Goal: Task Accomplishment & Management: Manage account settings

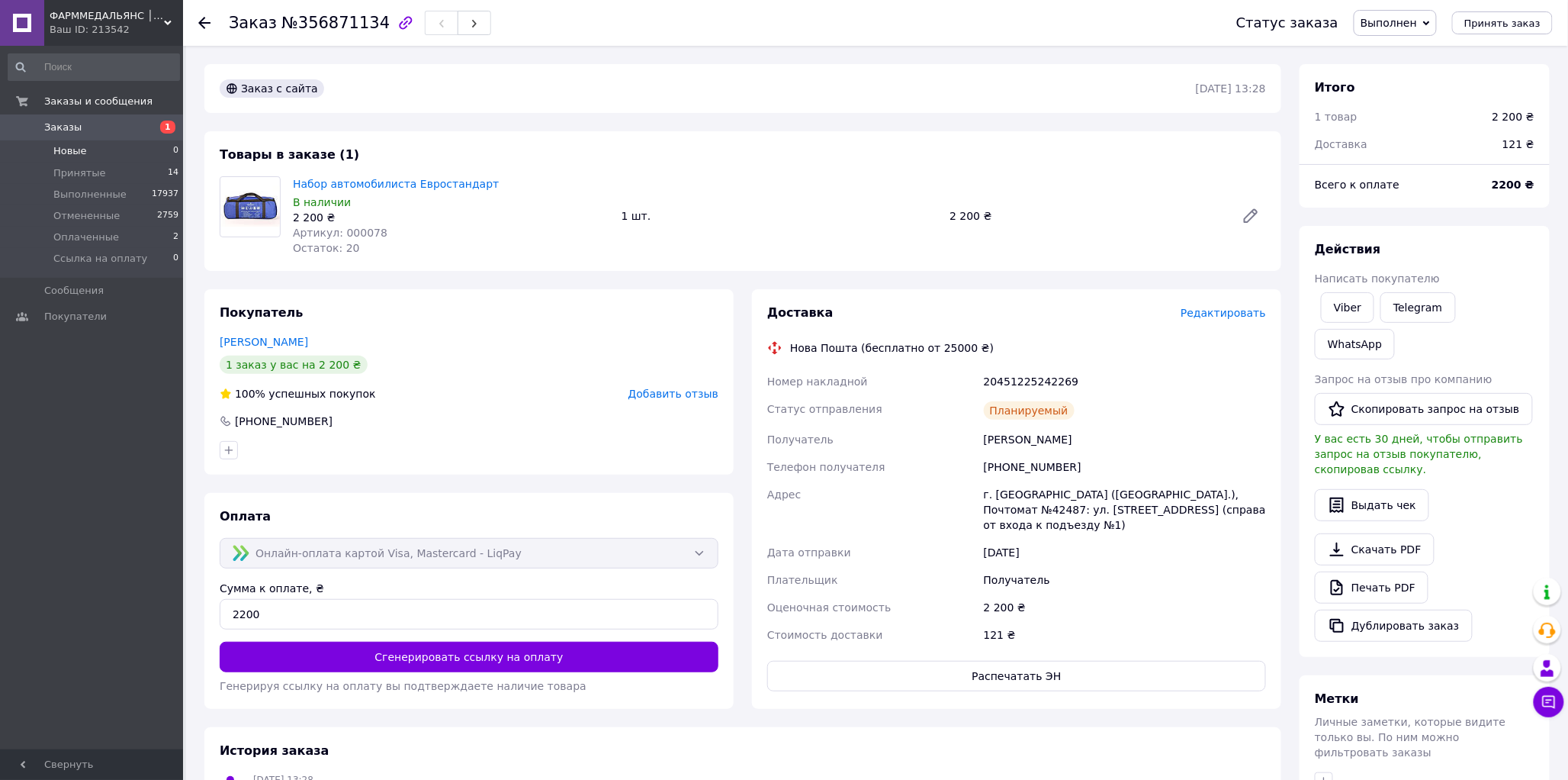
click at [65, 149] on span "Новые" at bounding box center [70, 151] width 34 height 13
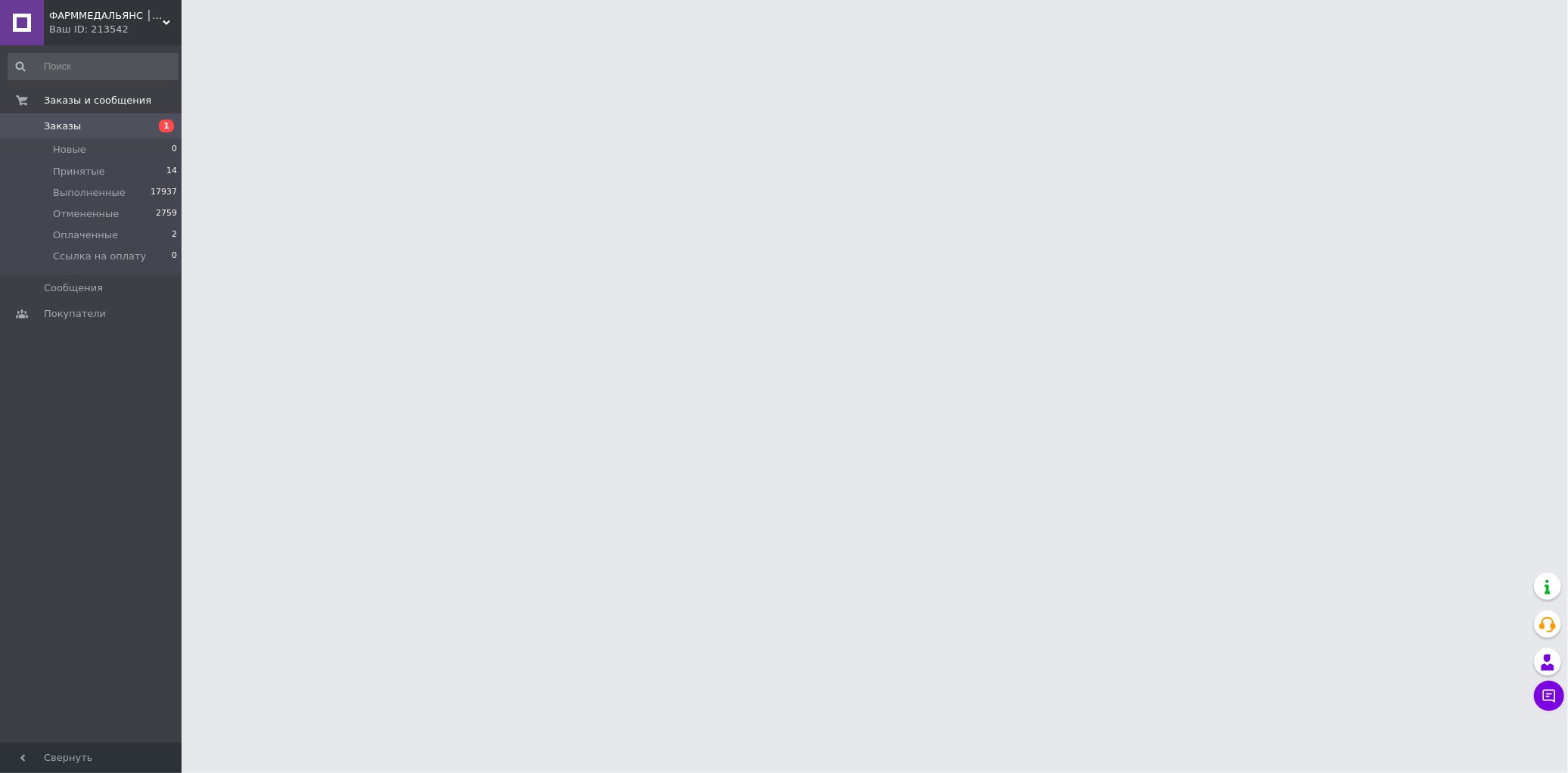
click at [63, 129] on span "Заказы" at bounding box center [62, 126] width 37 height 13
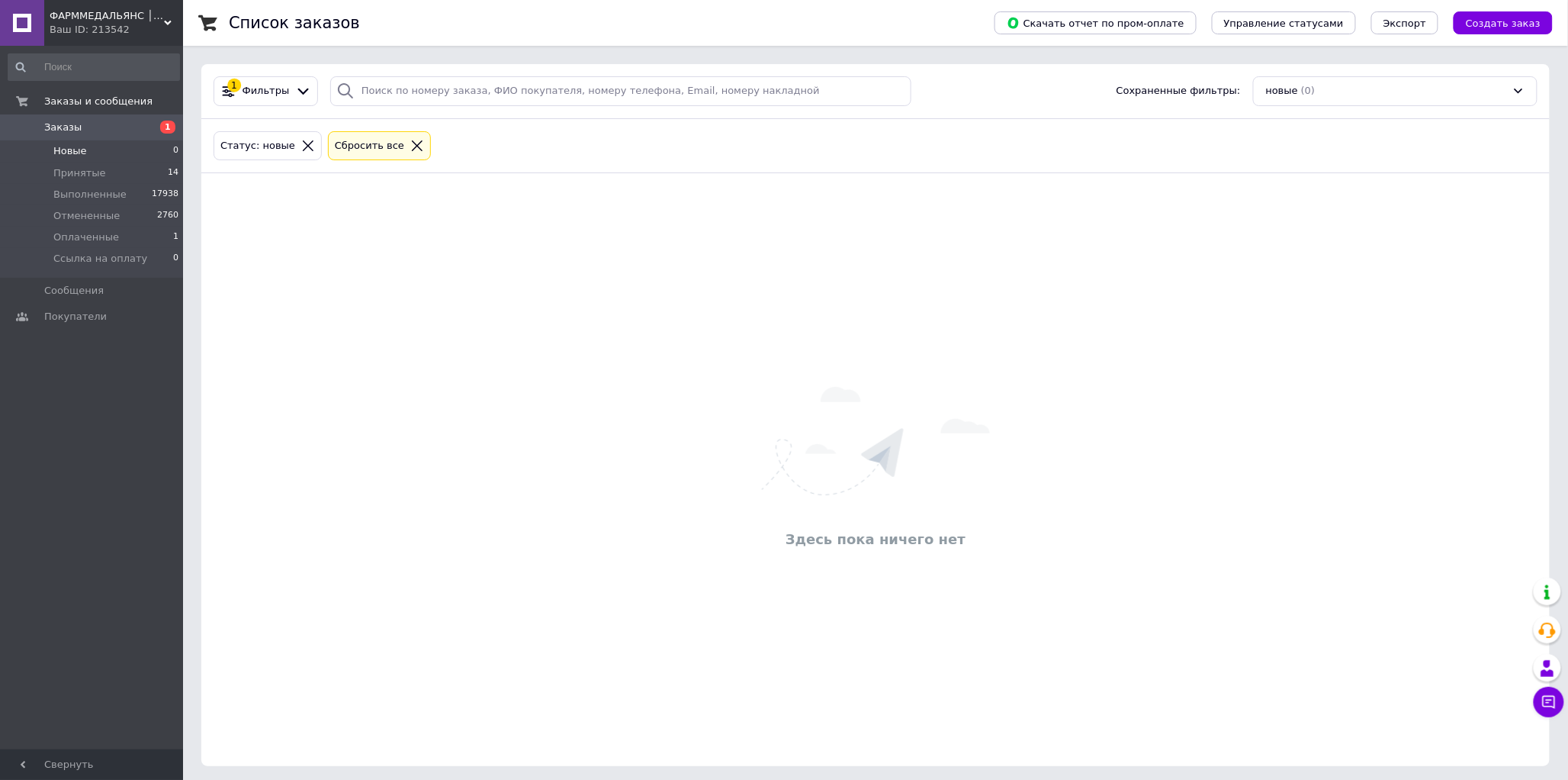
click at [412, 145] on icon at bounding box center [417, 146] width 11 height 11
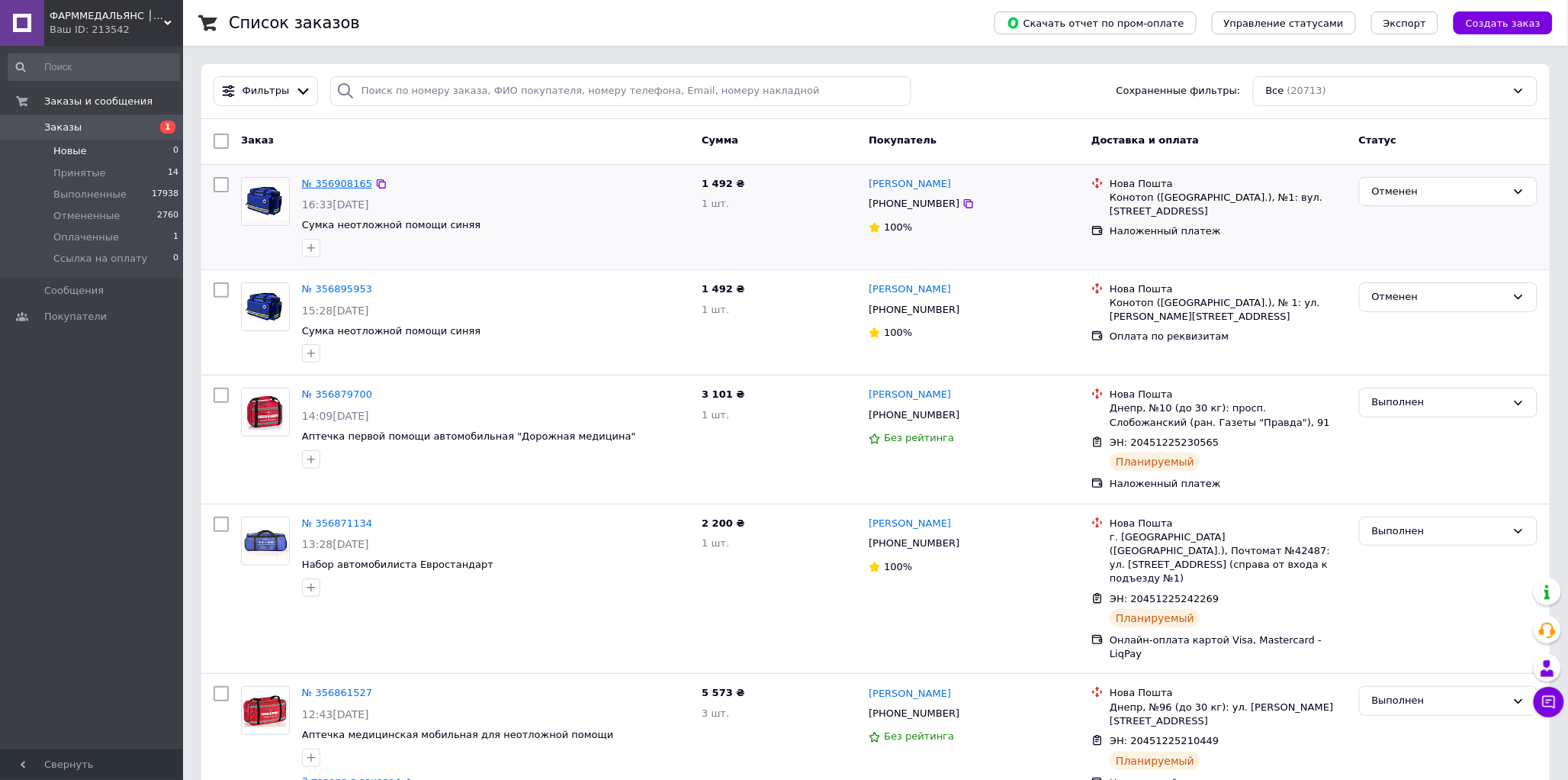
click at [348, 188] on link "№ 356908165" at bounding box center [337, 183] width 70 height 12
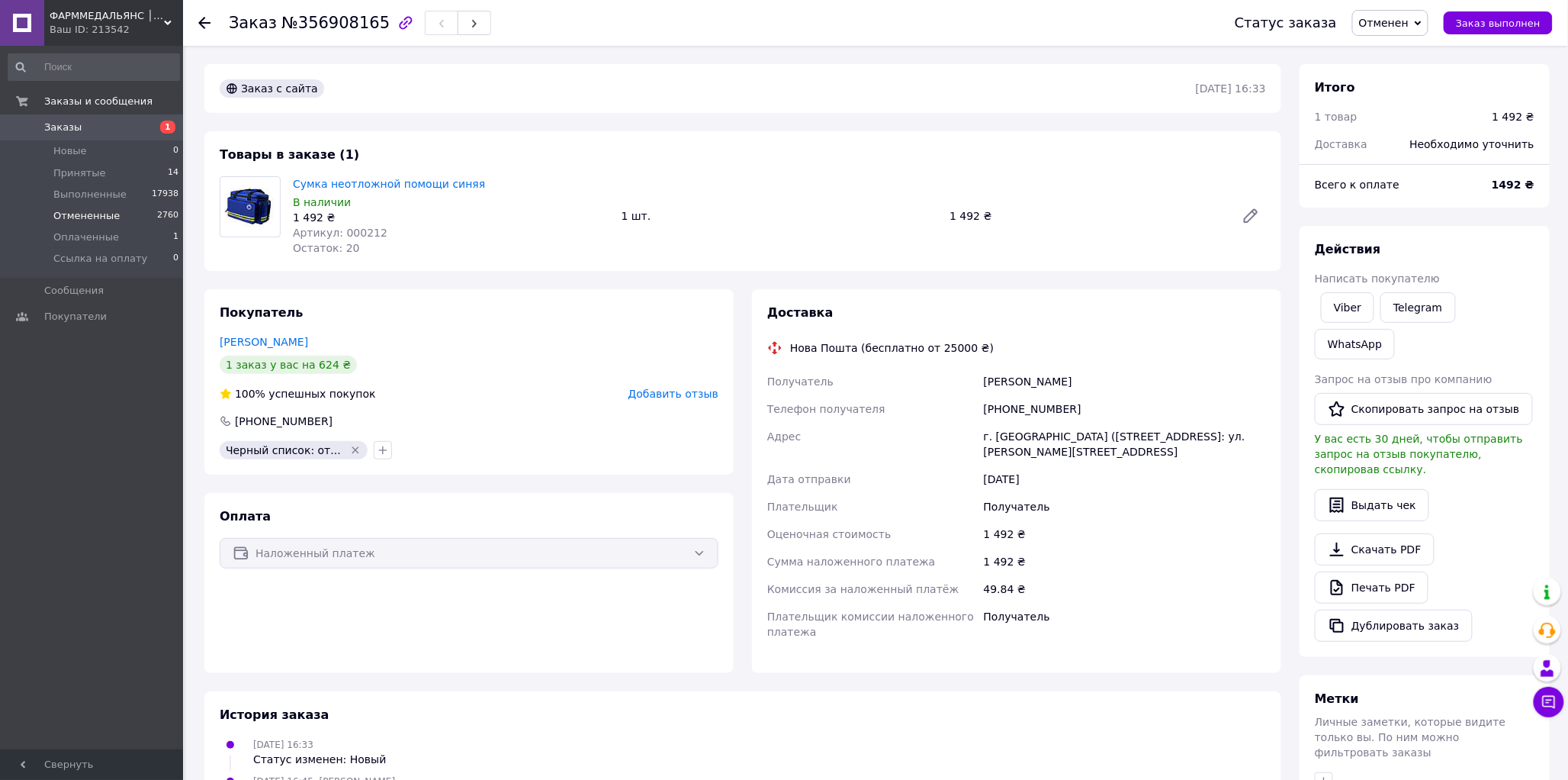
click at [93, 219] on span "Отмененные" at bounding box center [87, 215] width 66 height 13
